Goal: Register for event/course

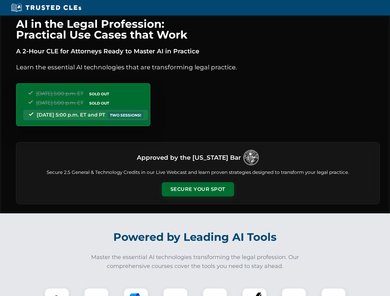
click at [197, 189] on button "Secure Your Spot" at bounding box center [198, 189] width 72 height 14
click at [57, 292] on img at bounding box center [57, 301] width 18 height 18
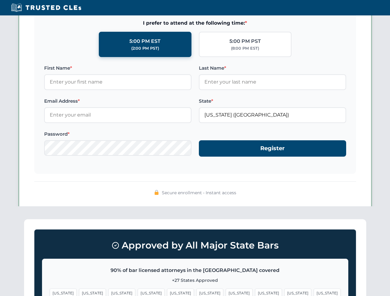
click at [226, 292] on span "[US_STATE]" at bounding box center [239, 293] width 27 height 9
click at [284, 292] on span "[US_STATE]" at bounding box center [297, 293] width 27 height 9
